Goal: Find specific page/section: Find specific page/section

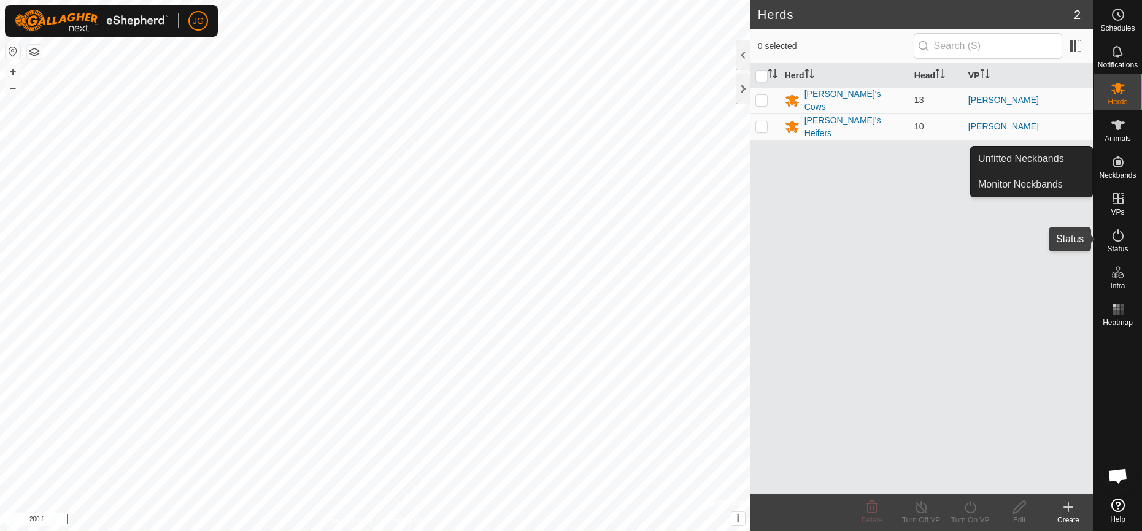
click at [1116, 229] on icon at bounding box center [1117, 235] width 15 height 15
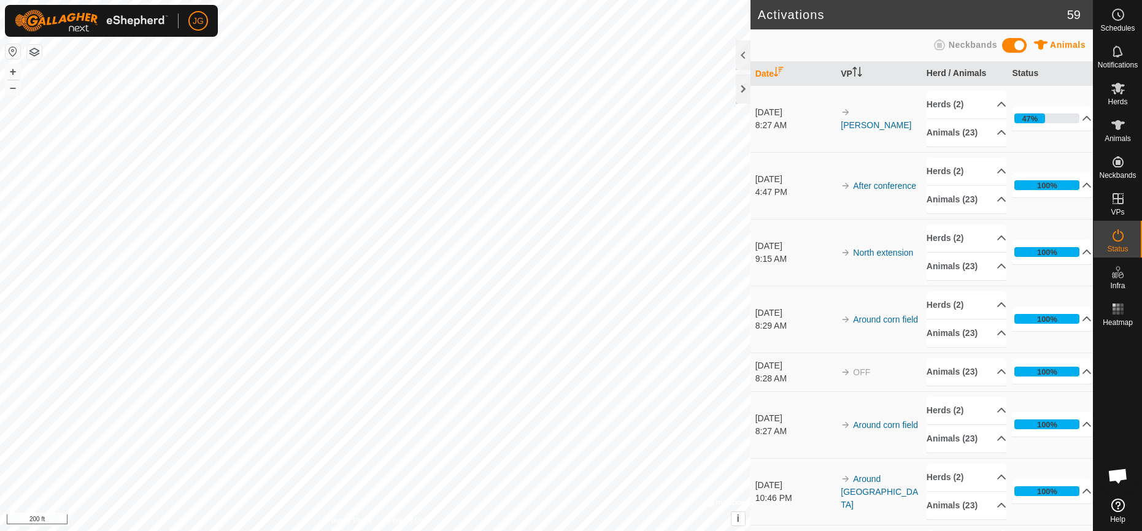
click at [1113, 239] on icon at bounding box center [1117, 235] width 11 height 12
